Goal: Information Seeking & Learning: Learn about a topic

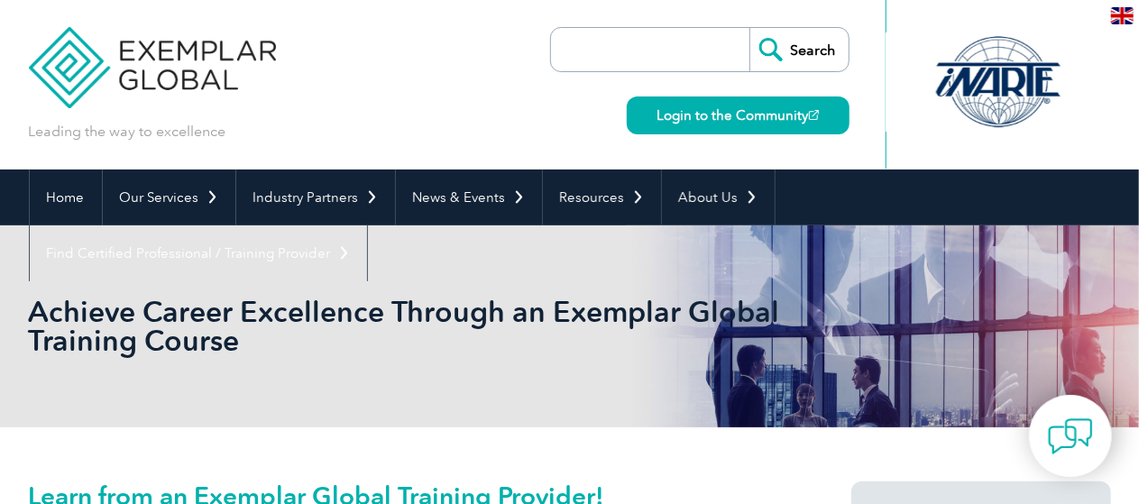
click at [661, 57] on input "search" at bounding box center [654, 49] width 189 height 43
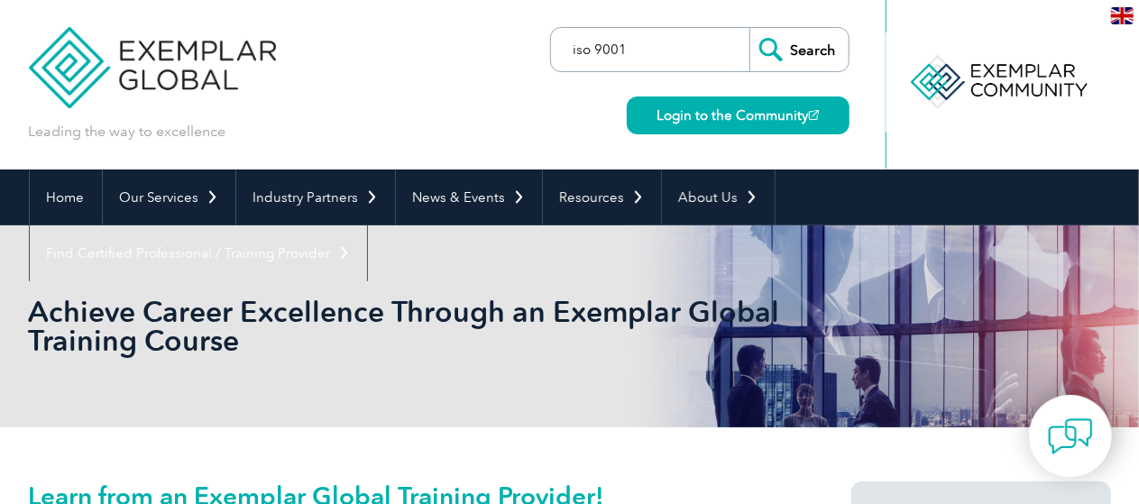
type input "iso 9001"
click at [749, 28] on input "Search" at bounding box center [798, 49] width 99 height 43
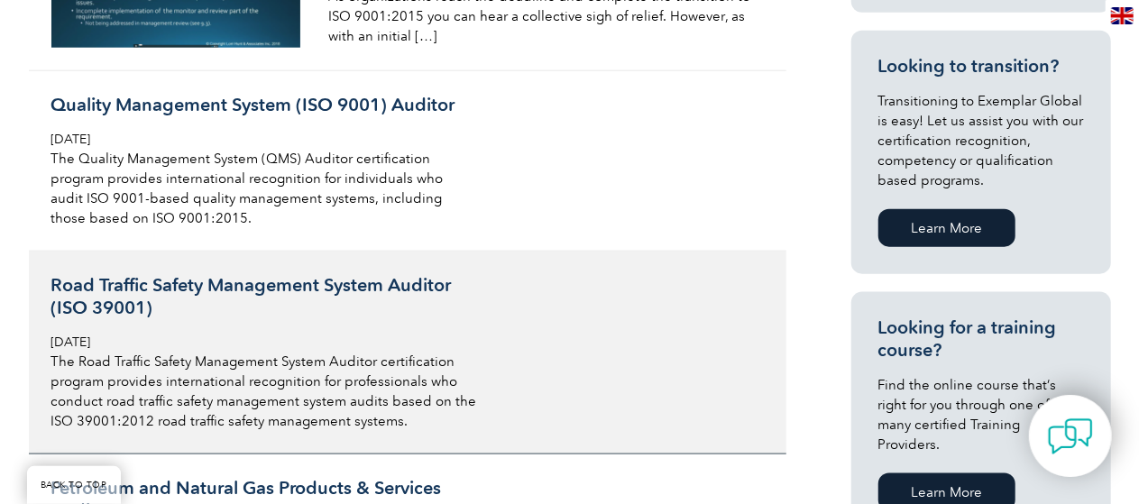
scroll to position [902, 0]
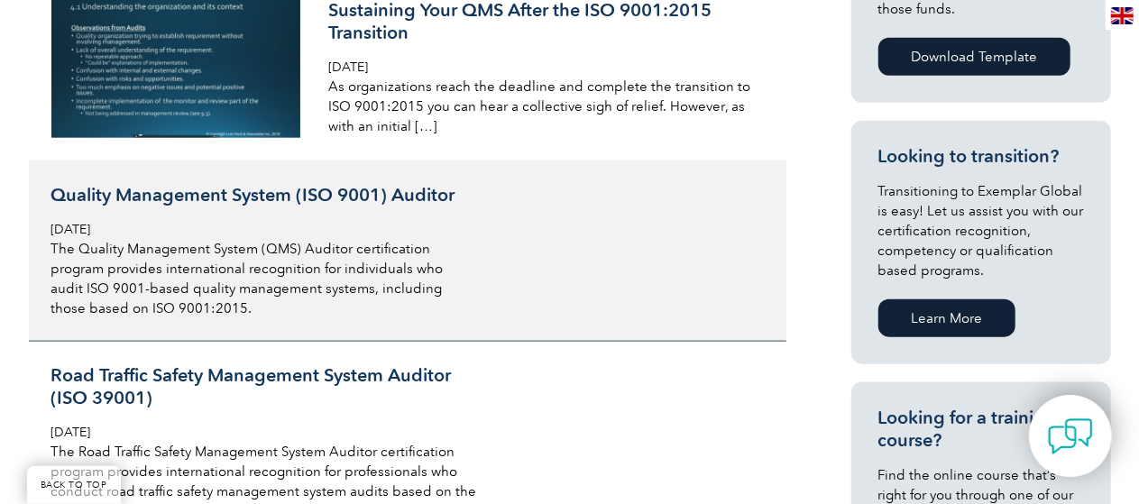
click at [315, 252] on p "The Quality Management System (QMS) Auditor certification program provides inte…" at bounding box center [264, 278] width 427 height 79
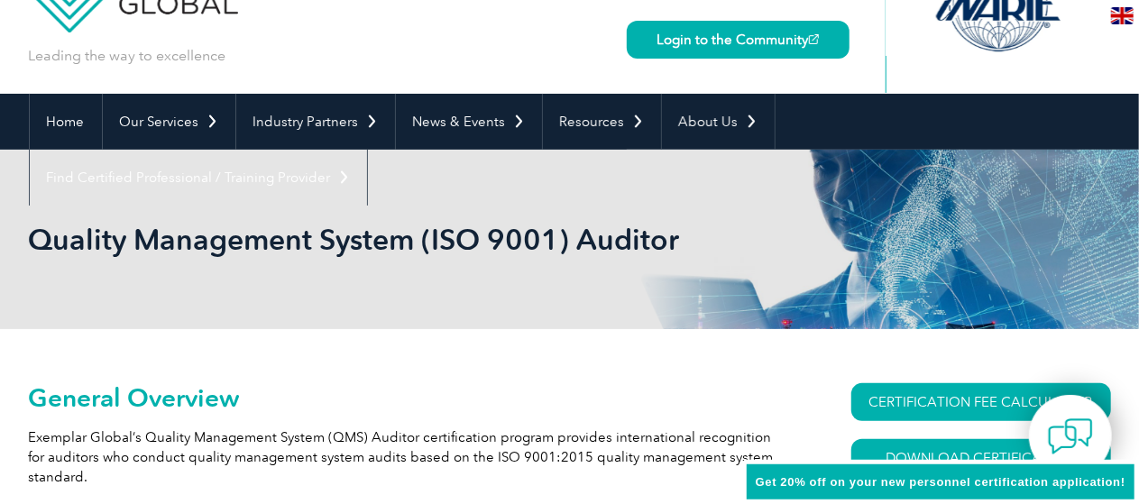
scroll to position [270, 0]
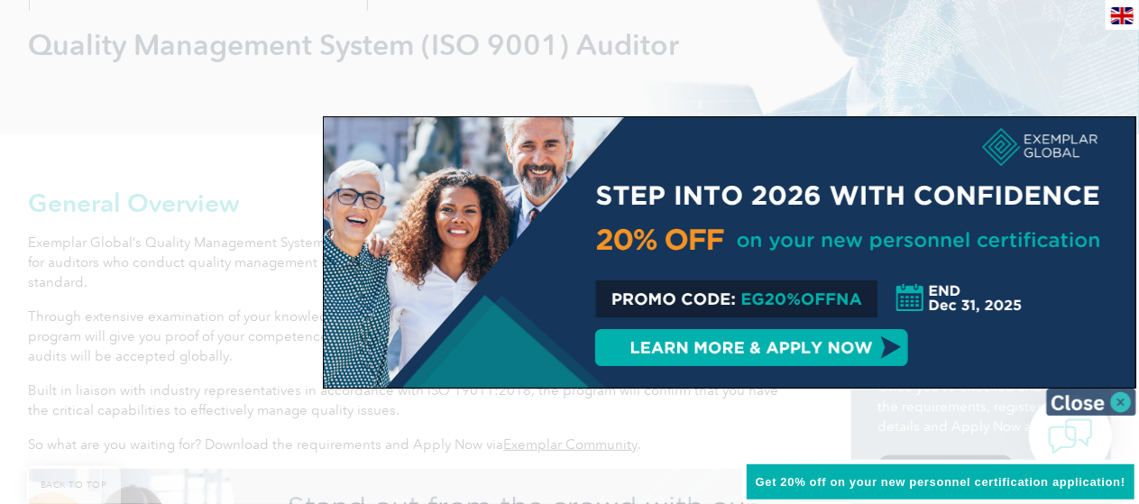
click at [1113, 400] on img at bounding box center [1091, 402] width 90 height 27
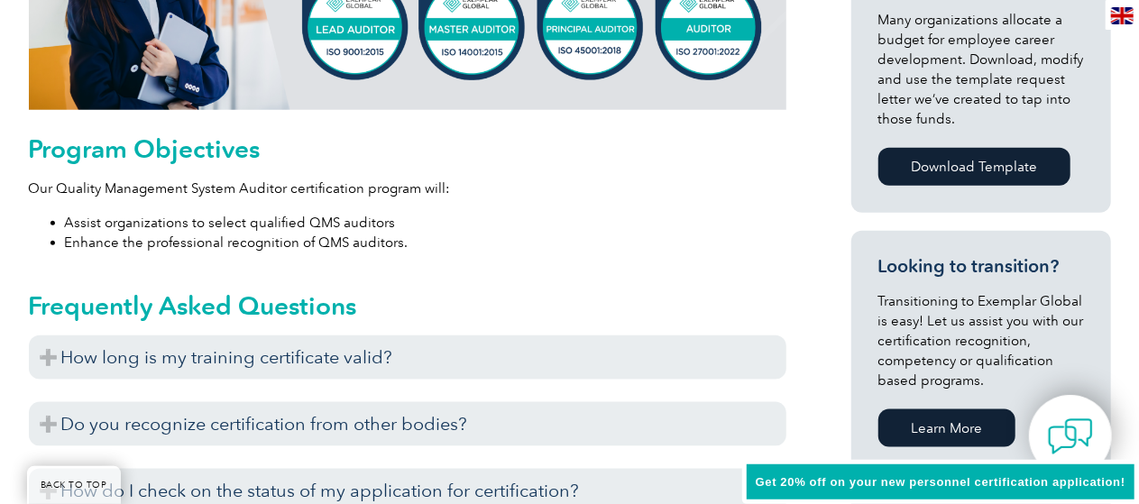
scroll to position [902, 0]
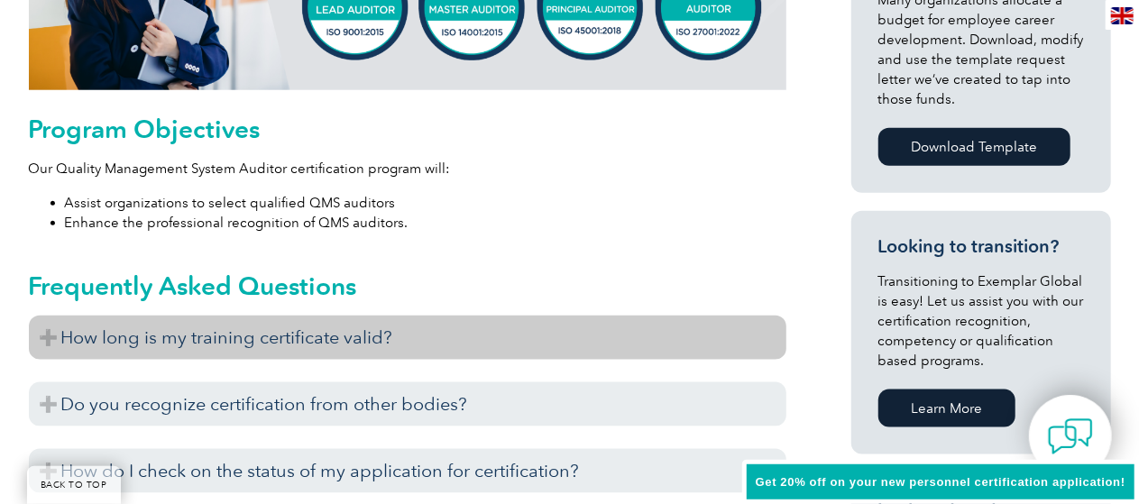
click at [313, 352] on h3 "How long is my training certificate valid?" at bounding box center [407, 338] width 757 height 44
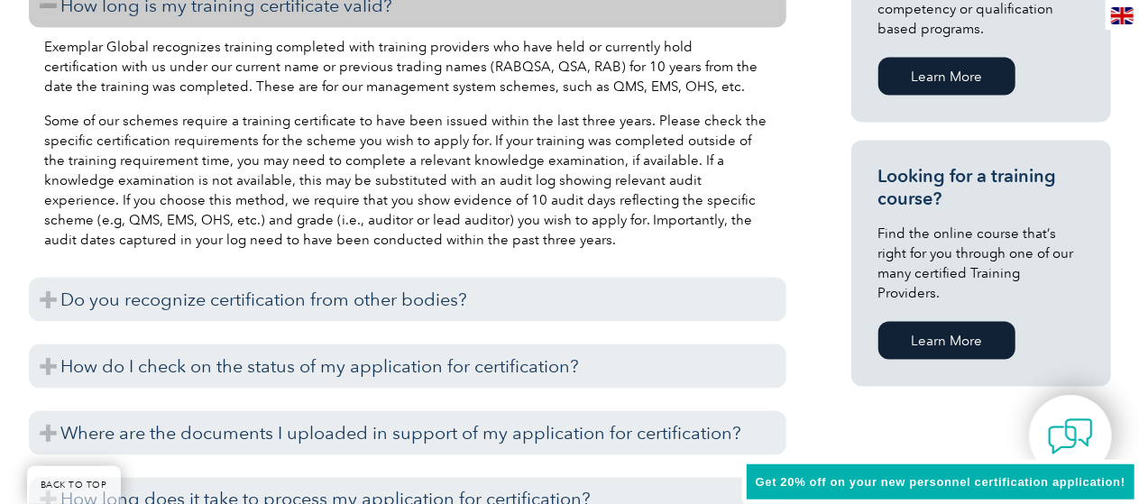
scroll to position [1262, 0]
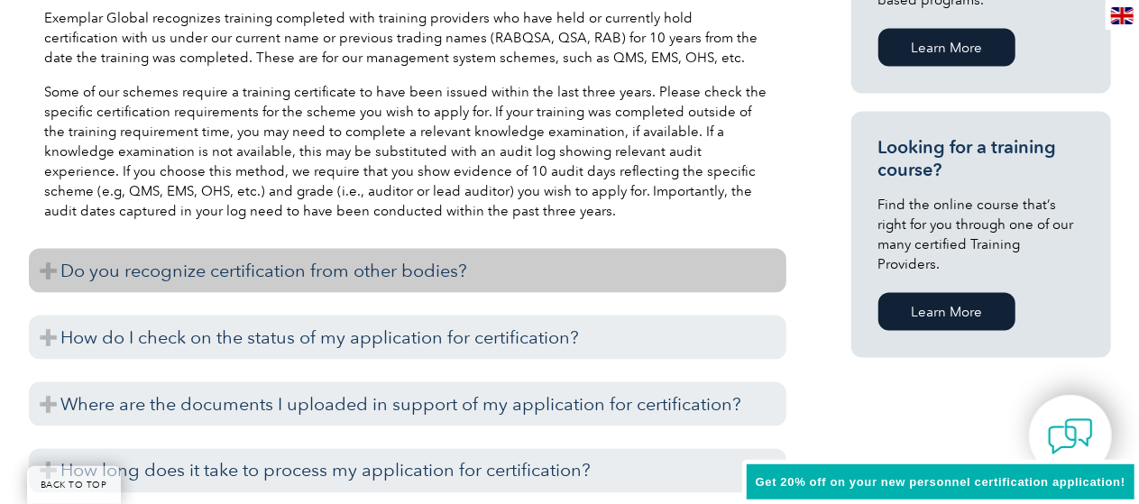
click at [384, 280] on h3 "Do you recognize certification from other bodies?" at bounding box center [407, 271] width 757 height 44
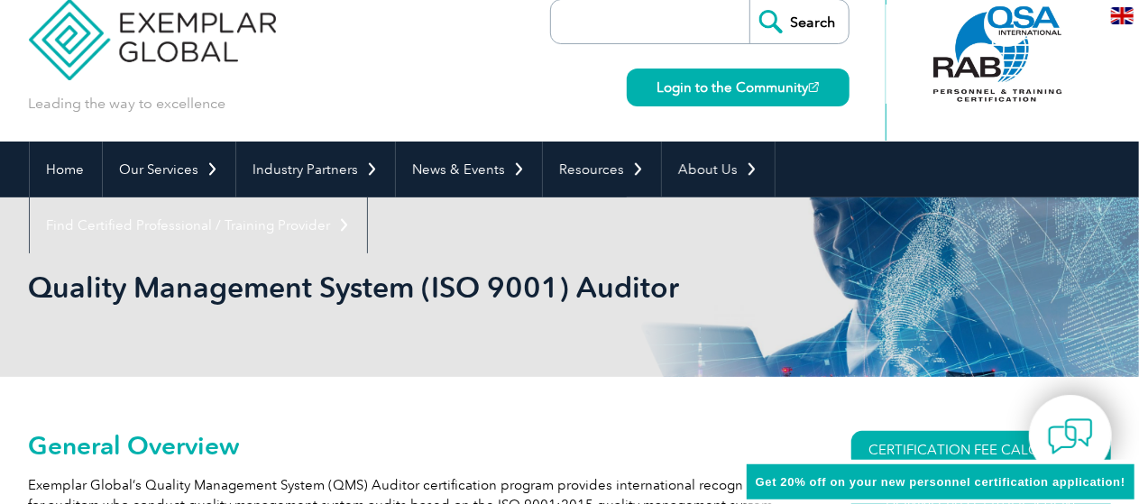
scroll to position [0, 0]
